Goal: Information Seeking & Learning: Learn about a topic

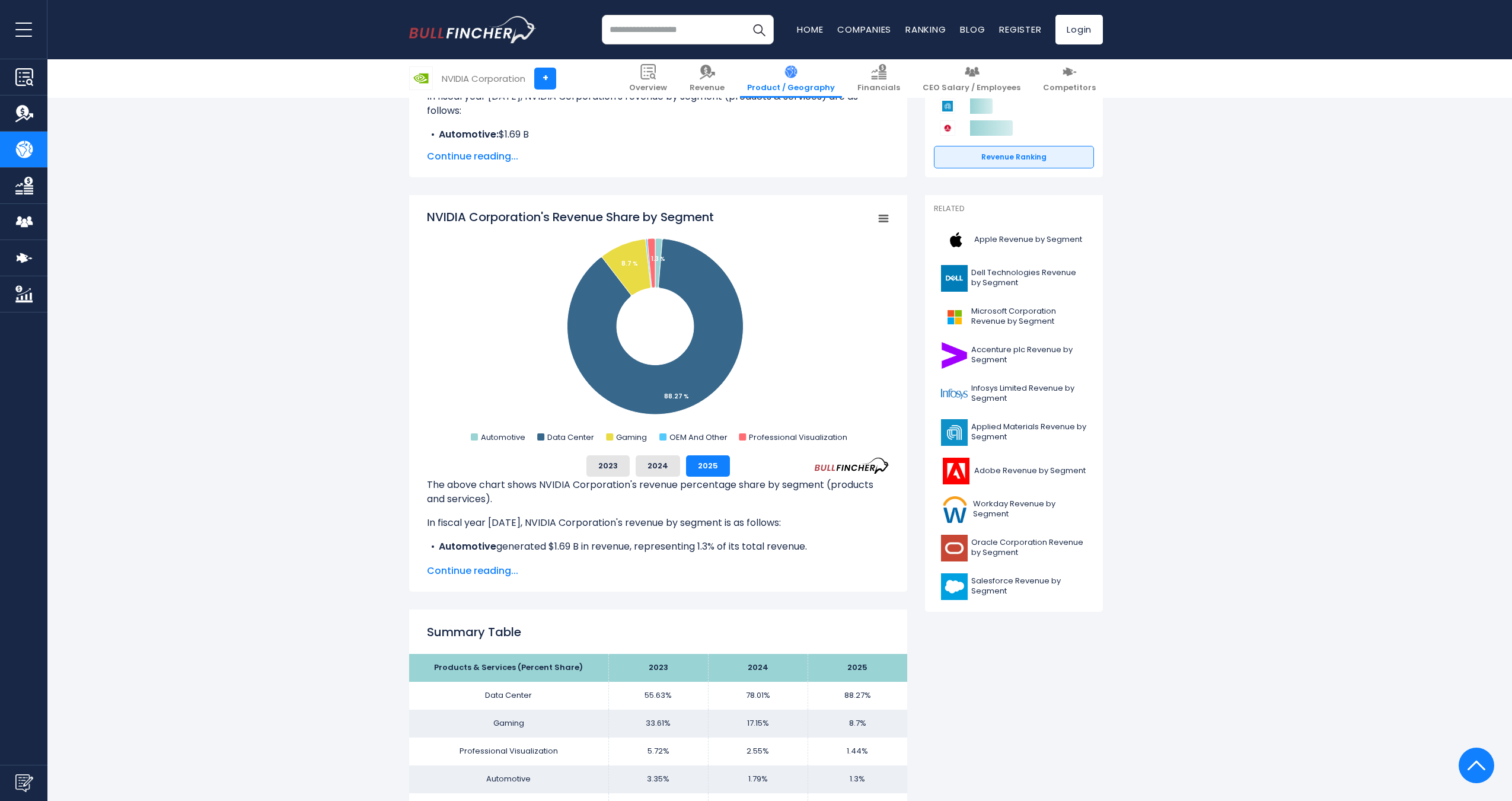
scroll to position [217, 0]
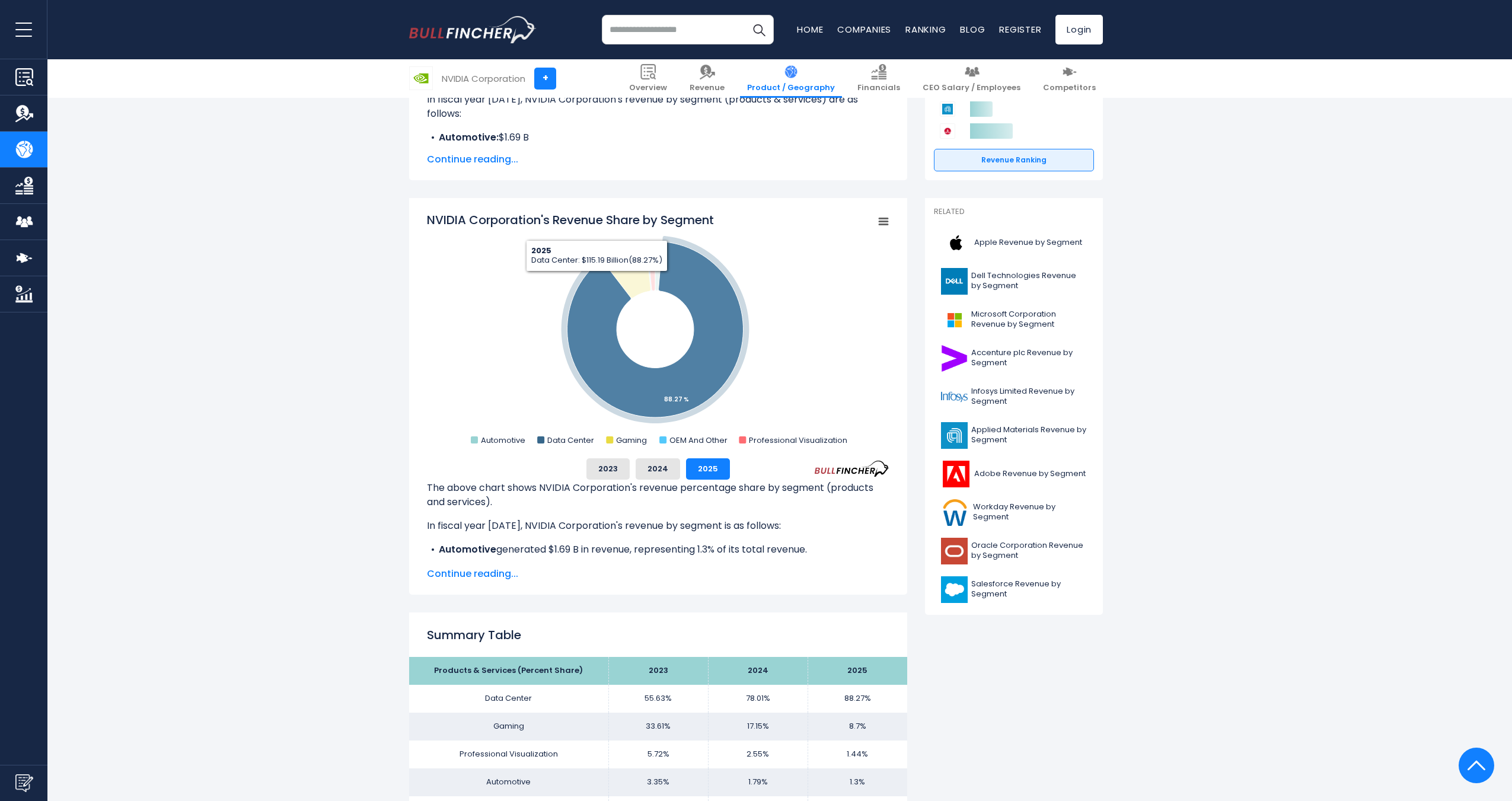
drag, startPoint x: 627, startPoint y: 274, endPoint x: 513, endPoint y: 273, distance: 114.0
click at [513, 274] on icon "Created with Highcharts 12.1.2 Chart context menu NVIDIA Corporation's Revenue …" at bounding box center [658, 330] width 462 height 237
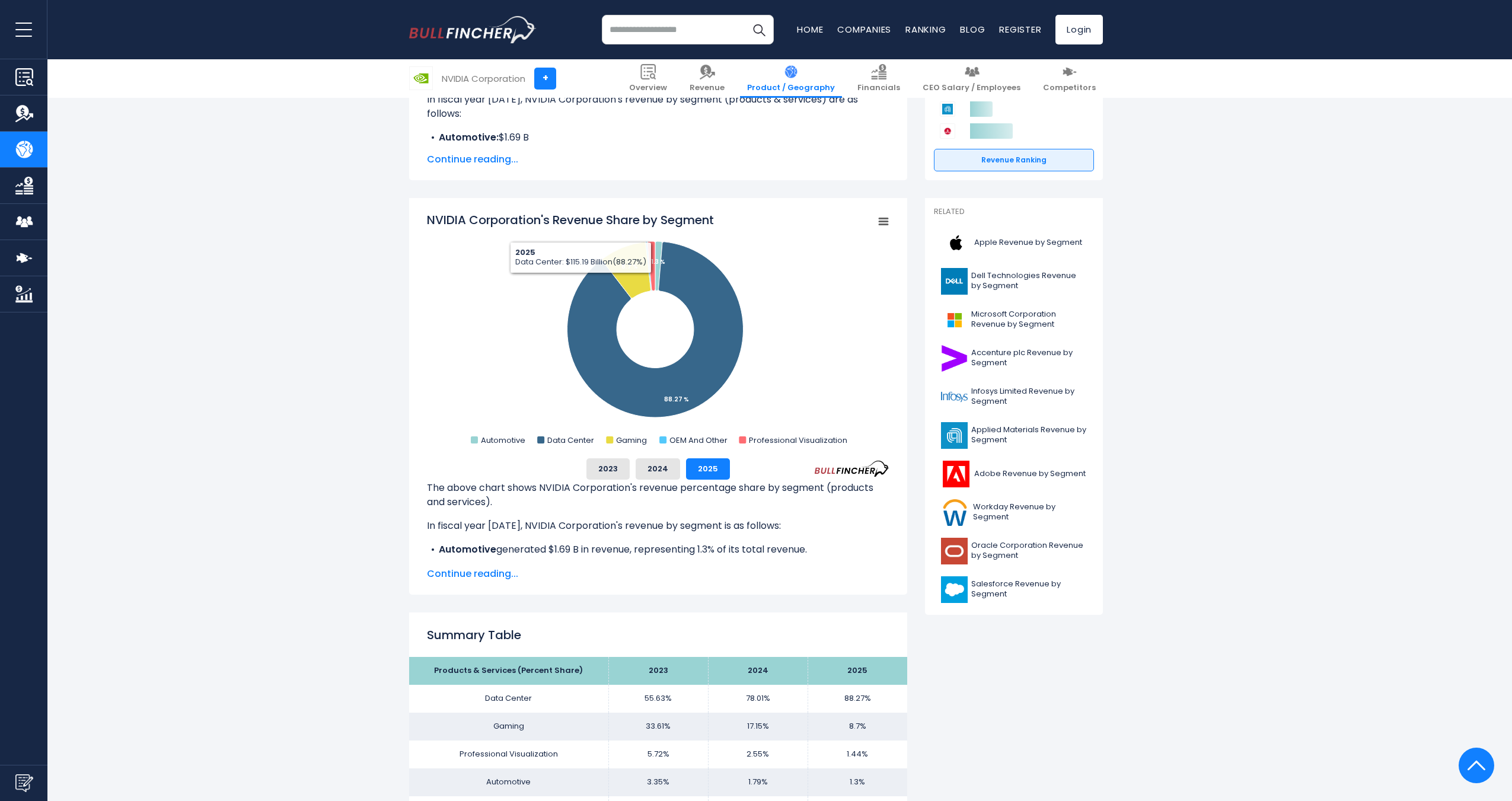
click at [456, 276] on rect "NVIDIA Corporation's Revenue Share by Segment" at bounding box center [658, 330] width 462 height 237
click at [809, 230] on rect "NVIDIA Corporation's Revenue Share by Segment" at bounding box center [658, 330] width 462 height 237
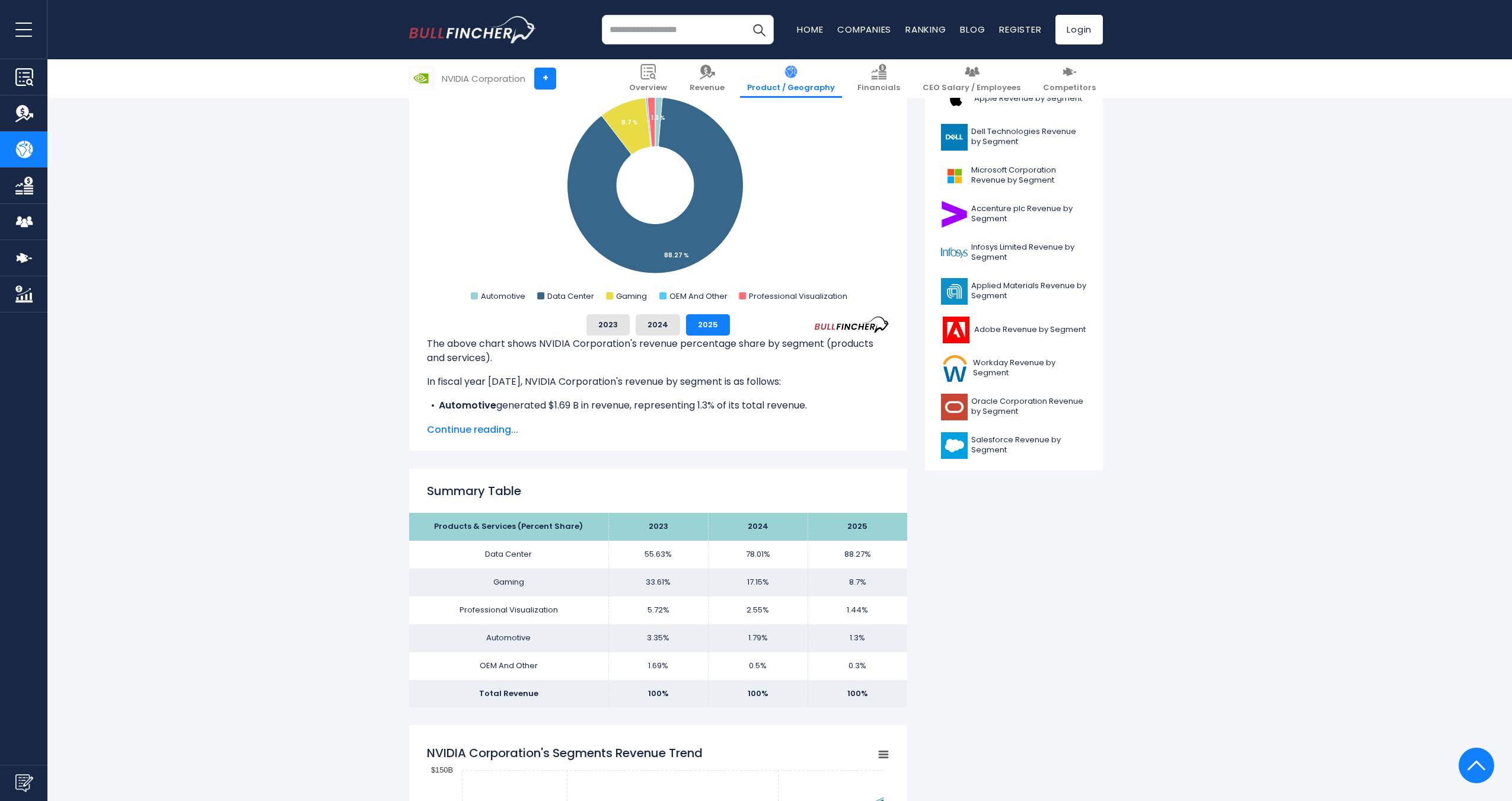
scroll to position [395, 0]
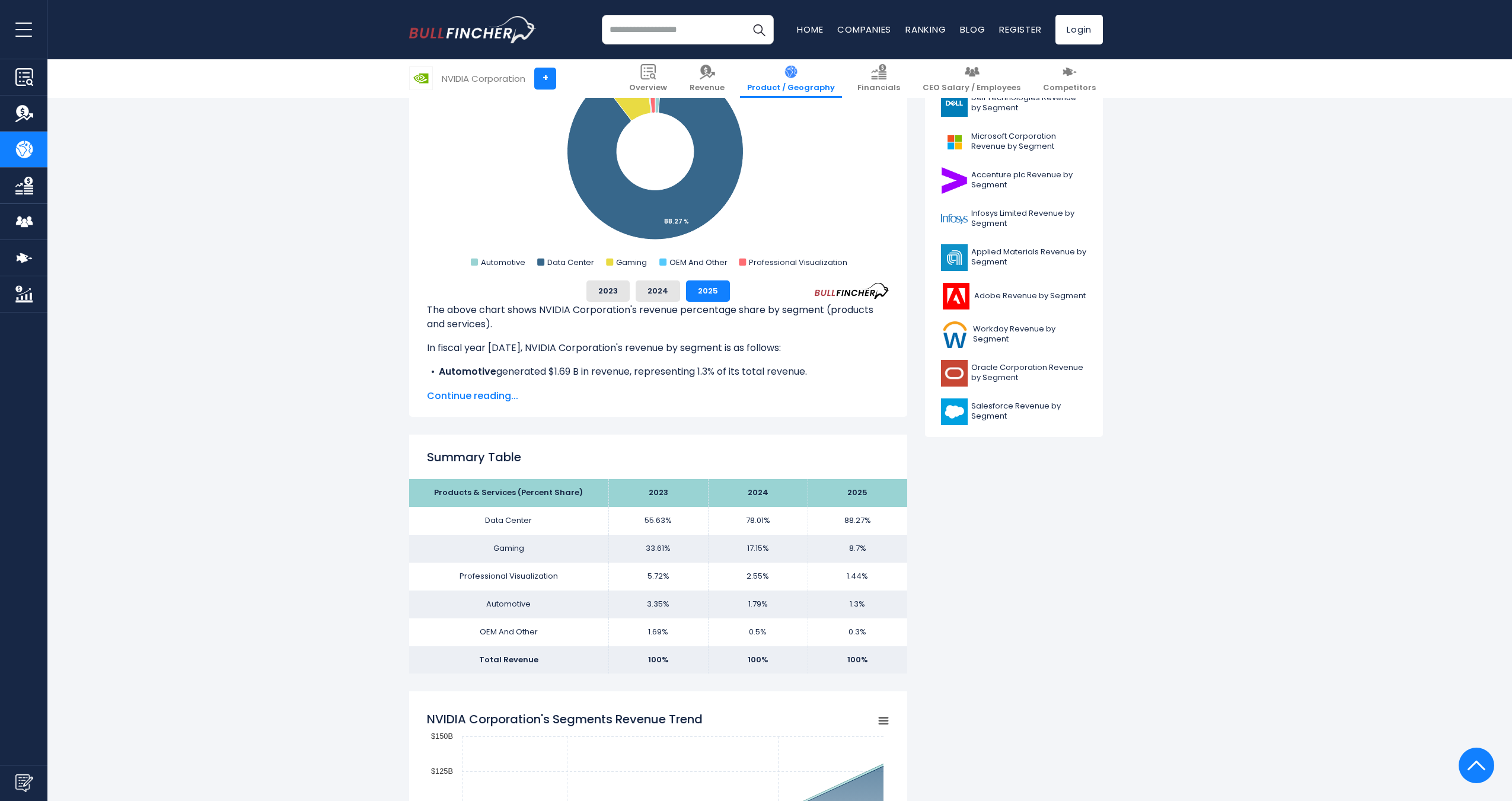
click at [495, 400] on span "Continue reading..." at bounding box center [658, 396] width 462 height 14
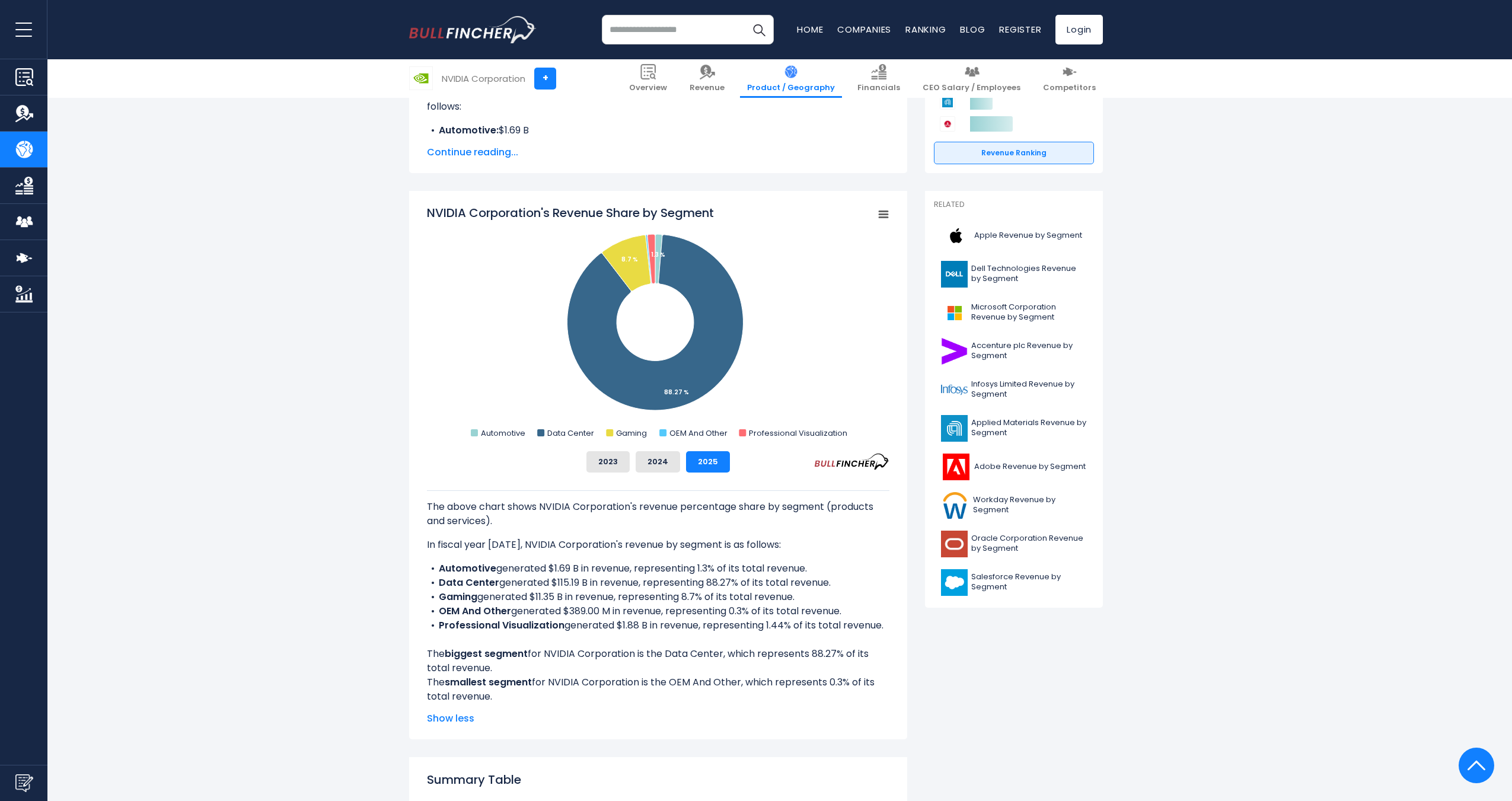
scroll to position [217, 0]
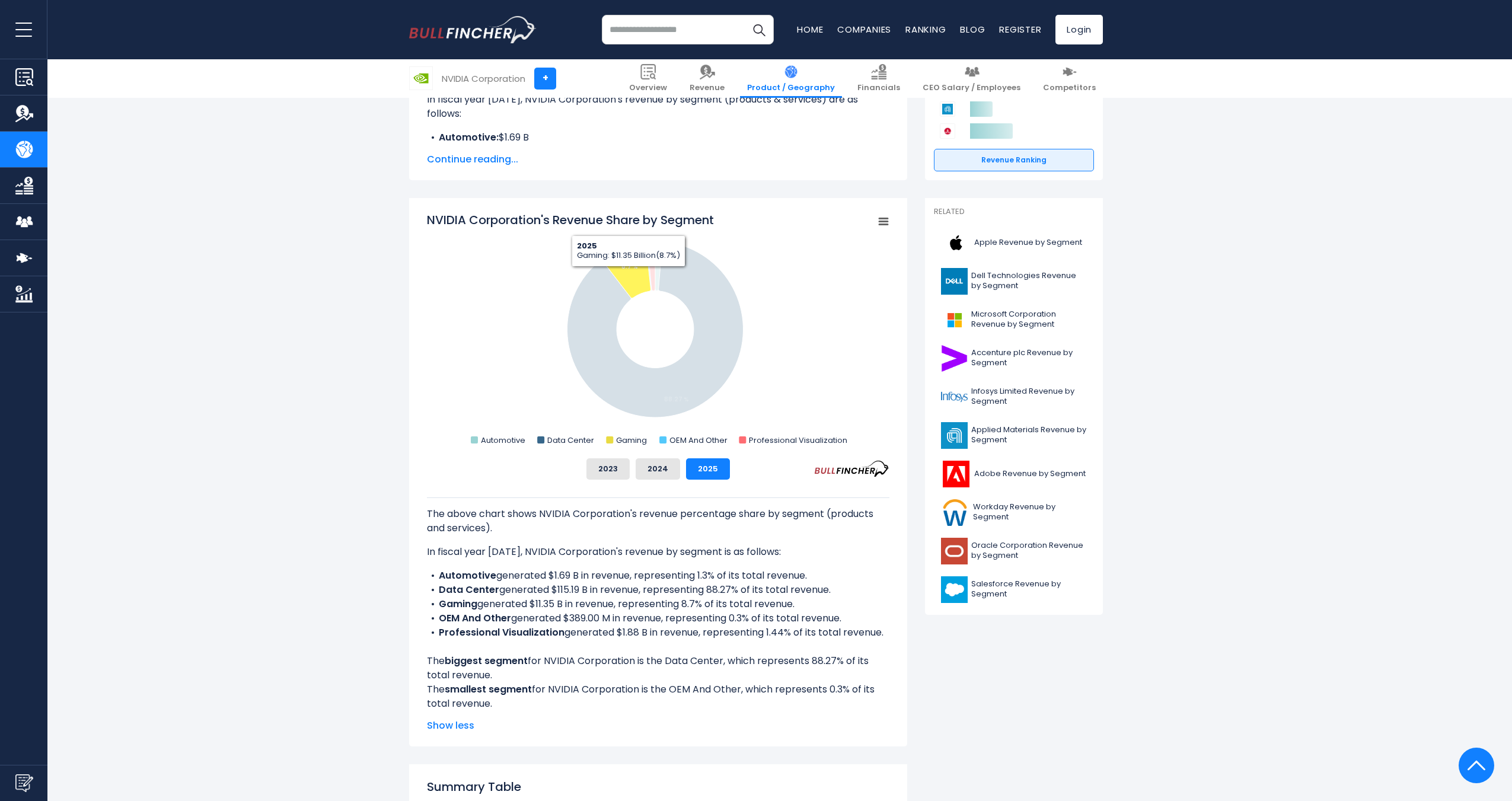
click at [627, 277] on icon "NVIDIA Corporation's Revenue Share by Segment" at bounding box center [627, 269] width 49 height 56
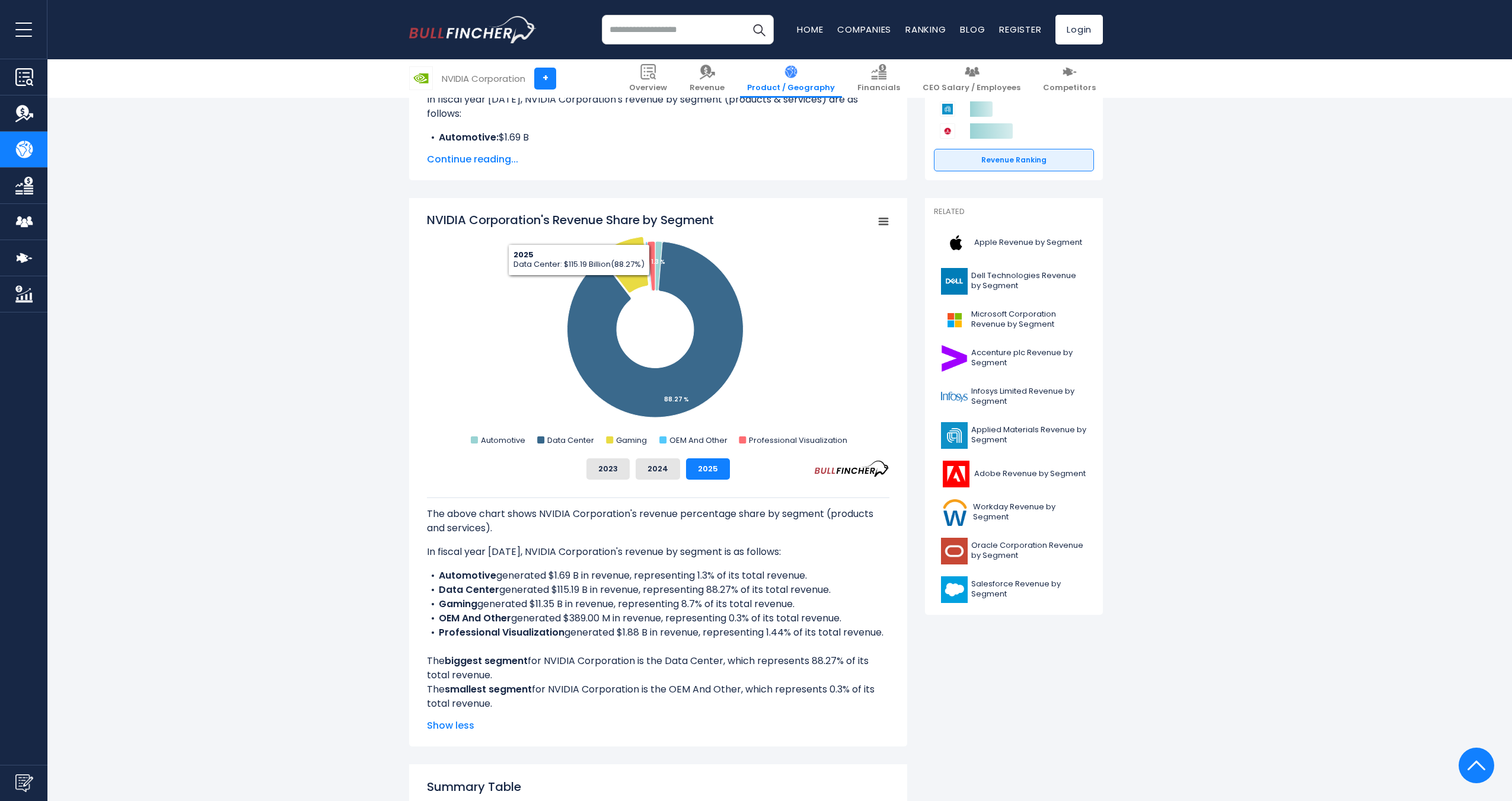
click at [459, 260] on rect "NVIDIA Corporation's Revenue Share by Segment" at bounding box center [658, 330] width 462 height 237
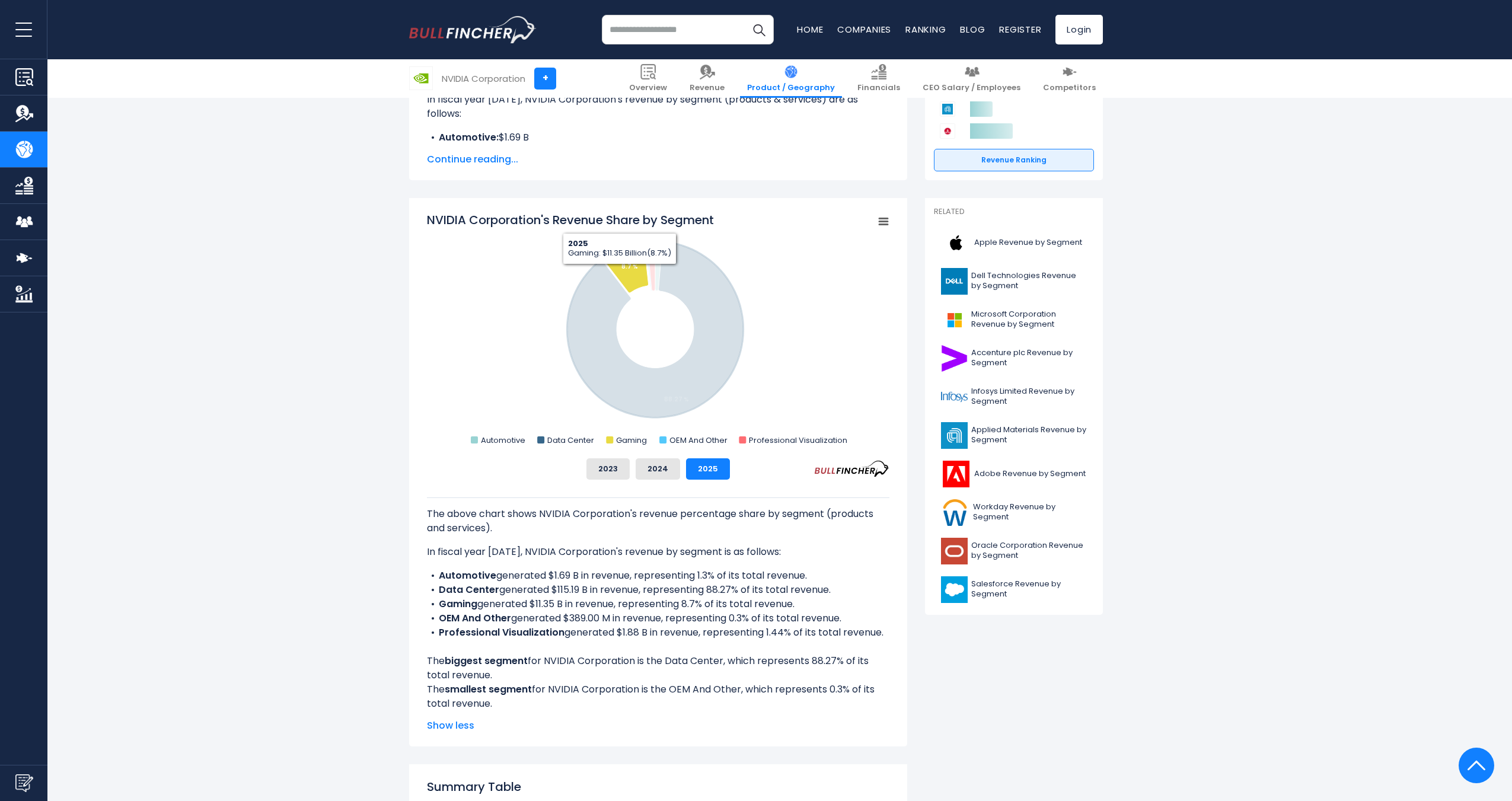
click at [620, 274] on icon "NVIDIA Corporation's Revenue Share by Segment" at bounding box center [625, 265] width 49 height 56
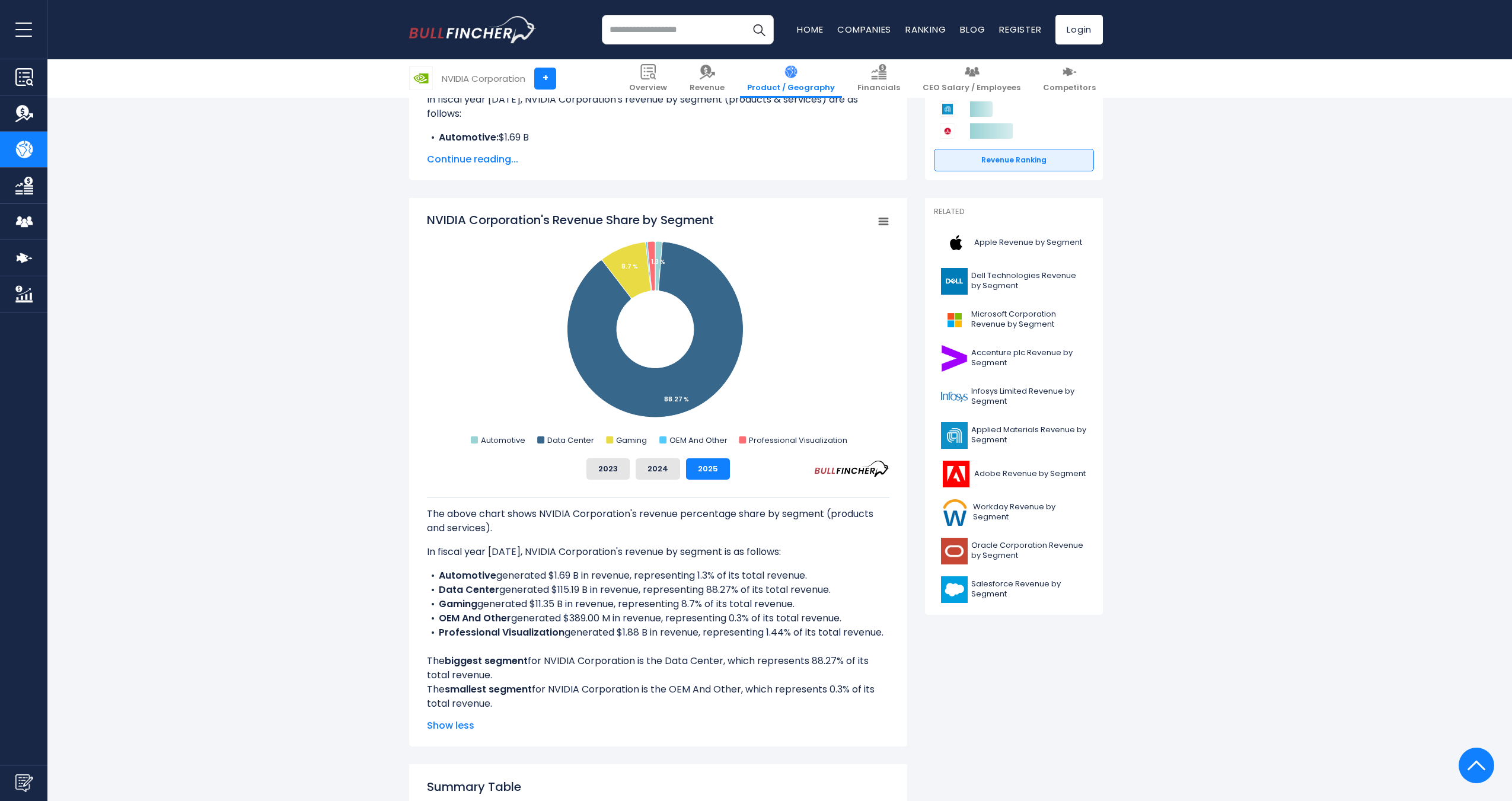
click at [659, 480] on div "The above chart shows NVIDIA Corporation's revenue percentage share by segment …" at bounding box center [658, 595] width 462 height 231
click at [661, 476] on button "2024" at bounding box center [658, 468] width 45 height 21
click at [606, 466] on button "2023" at bounding box center [608, 468] width 43 height 21
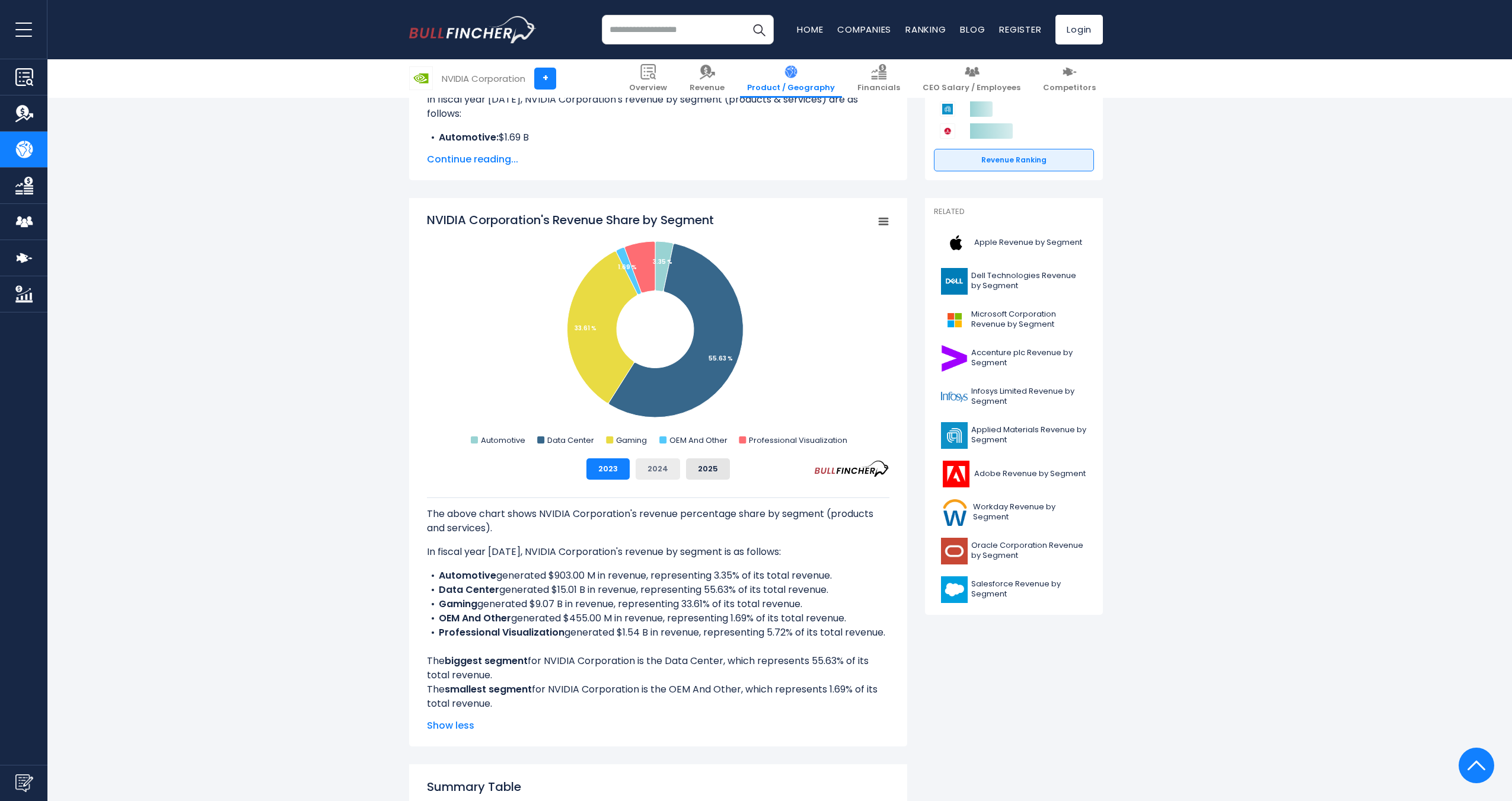
click at [646, 466] on button "2024" at bounding box center [658, 468] width 45 height 21
click at [610, 470] on button "2023" at bounding box center [608, 468] width 43 height 21
click at [674, 477] on button "2024" at bounding box center [658, 468] width 45 height 21
click at [705, 477] on button "2025" at bounding box center [708, 468] width 44 height 21
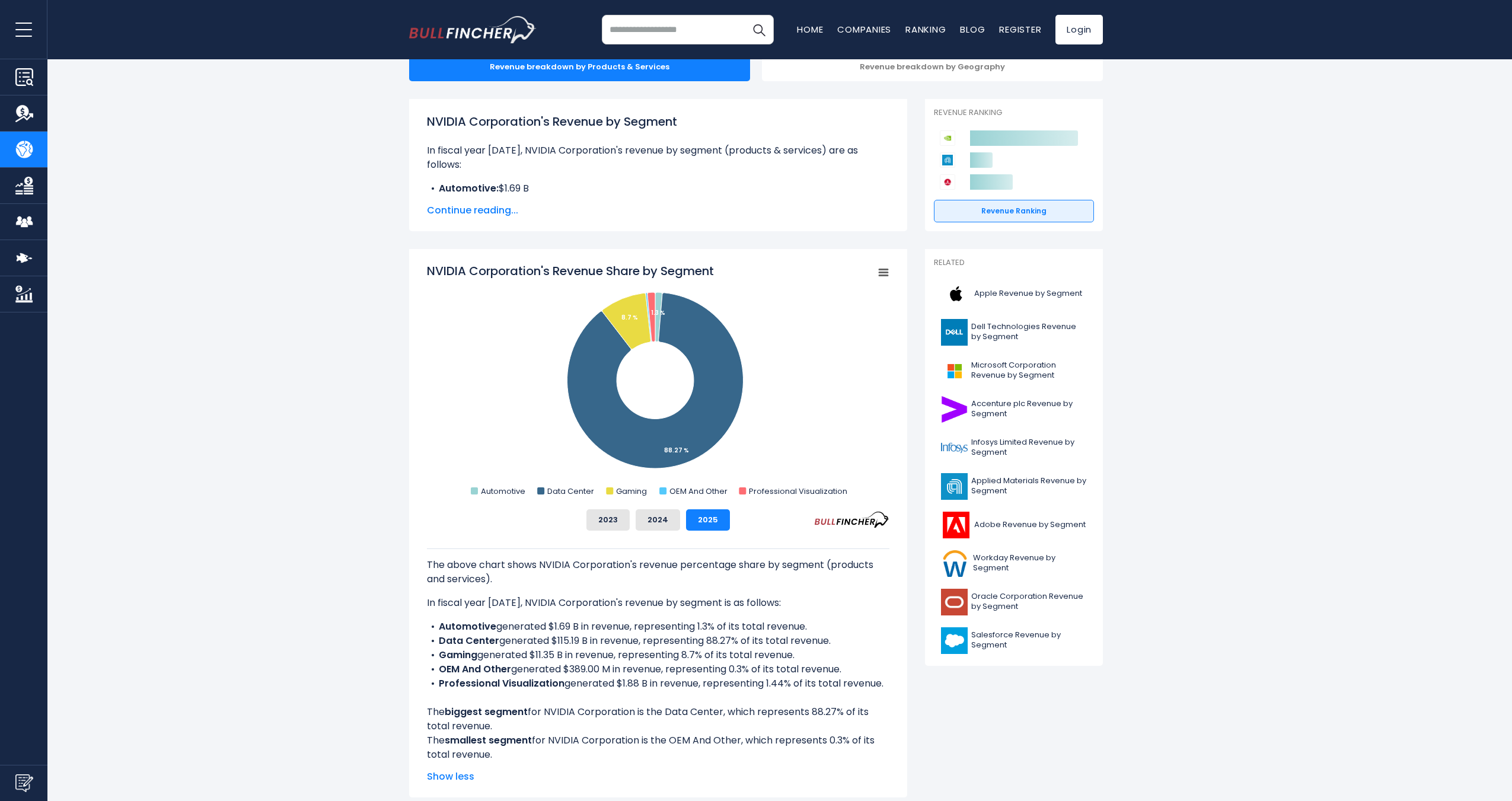
scroll to position [237, 0]
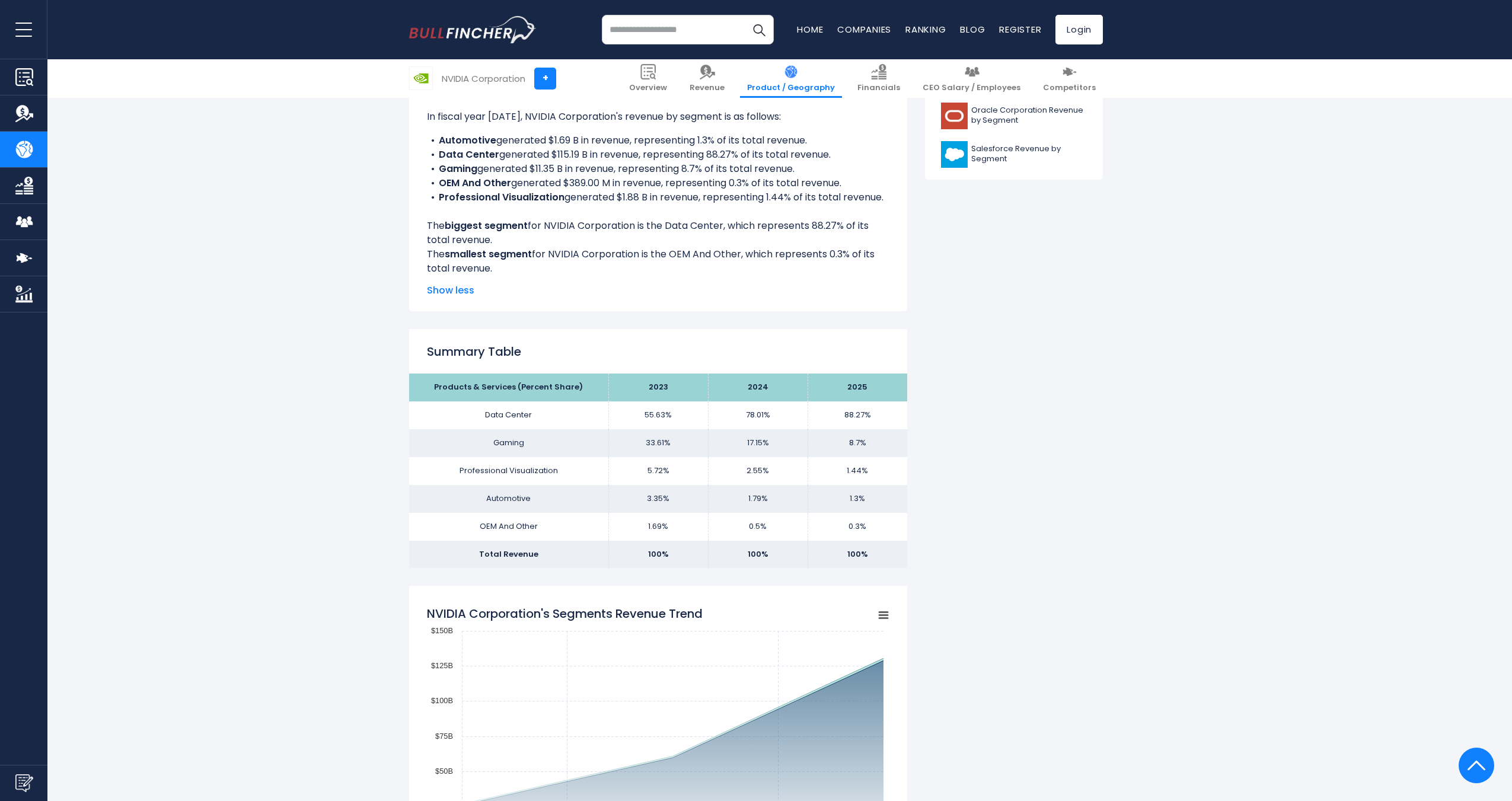
scroll to position [593, 0]
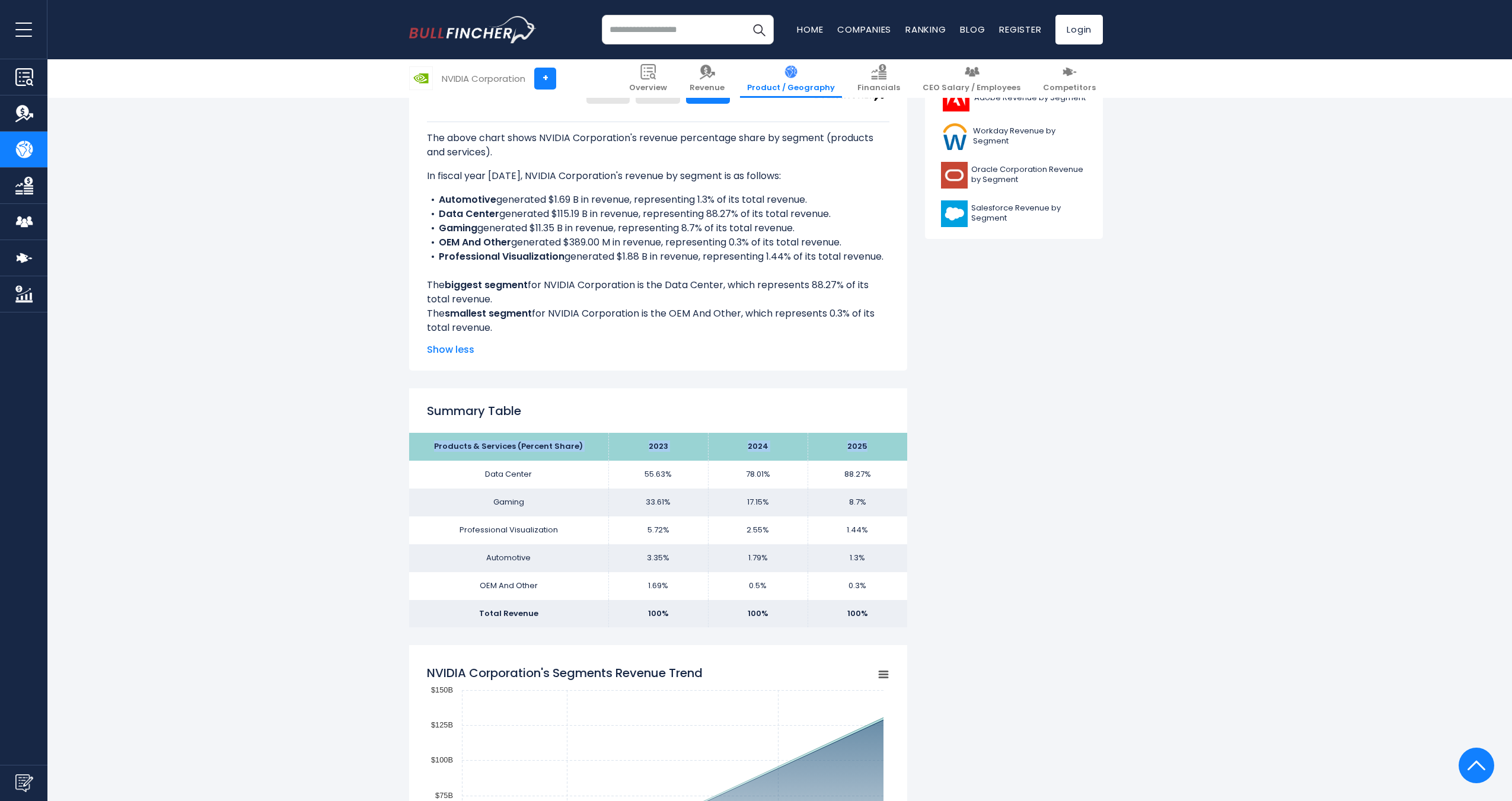
drag, startPoint x: 953, startPoint y: 538, endPoint x: 896, endPoint y: 443, distance: 110.8
click at [869, 462] on td "88.27%" at bounding box center [858, 474] width 100 height 28
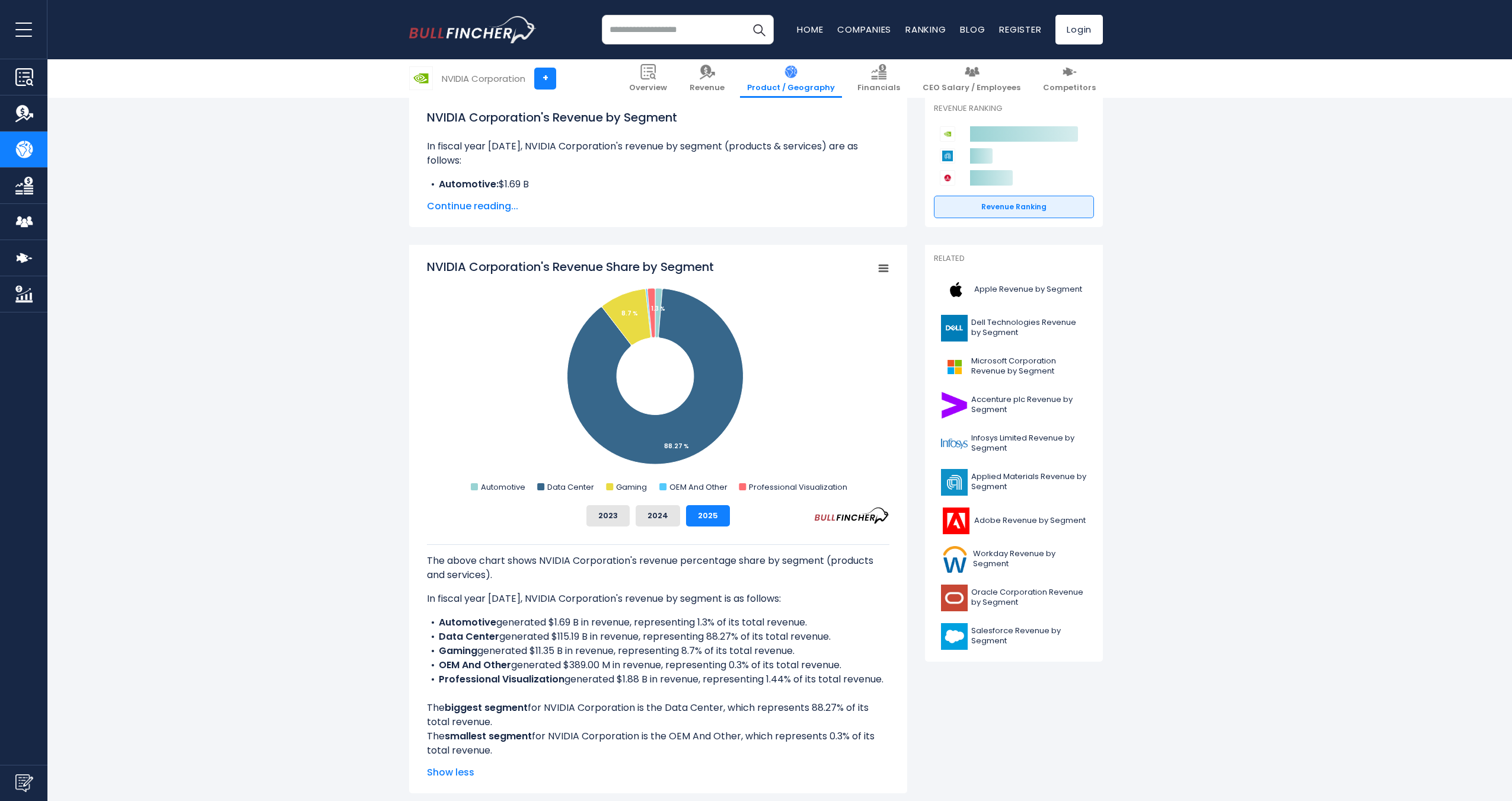
scroll to position [178, 0]
